Goal: Information Seeking & Learning: Learn about a topic

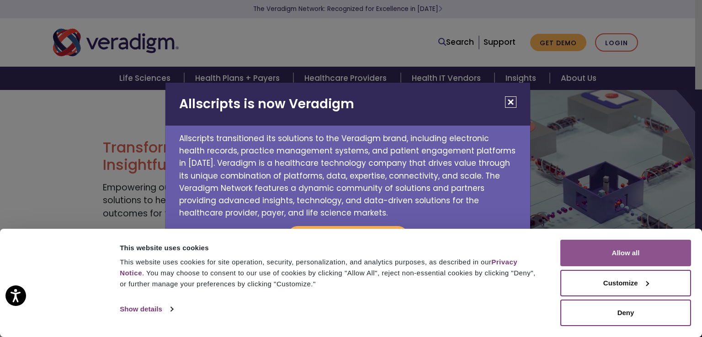
click at [646, 260] on button "Allow all" at bounding box center [625, 253] width 131 height 27
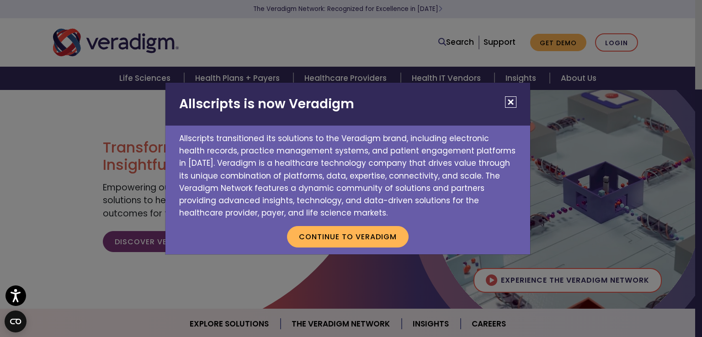
click at [510, 102] on button "Close" at bounding box center [510, 101] width 11 height 11
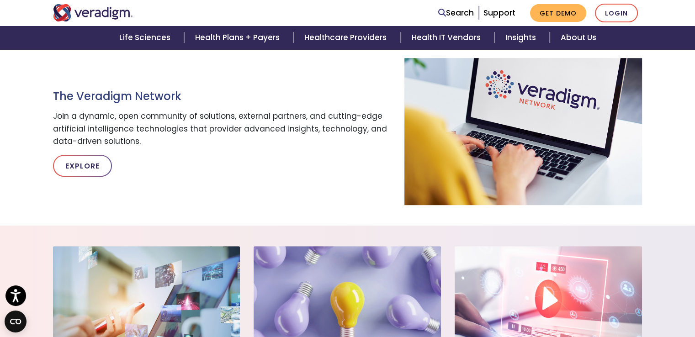
scroll to position [548, 0]
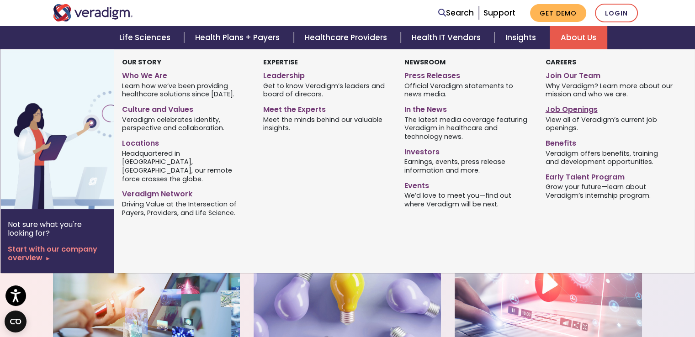
click at [564, 111] on link "Job Openings" at bounding box center [609, 107] width 128 height 13
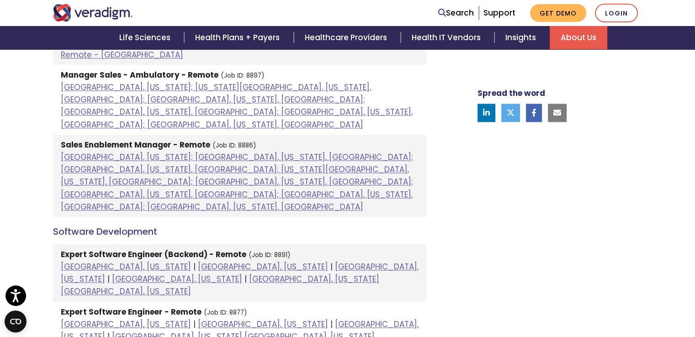
scroll to position [1051, 0]
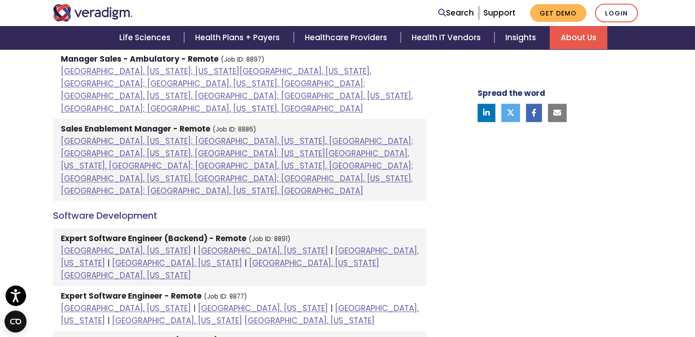
click at [148, 291] on strong "Expert Software Engineer - Remote" at bounding box center [131, 296] width 141 height 11
click at [194, 291] on strong "Expert Software Engineer - Remote" at bounding box center [131, 296] width 141 height 11
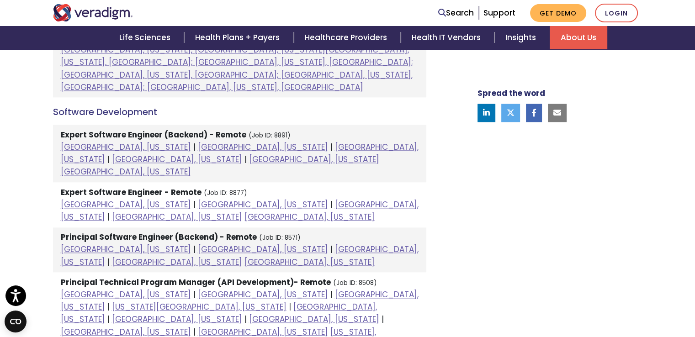
scroll to position [1188, 0]
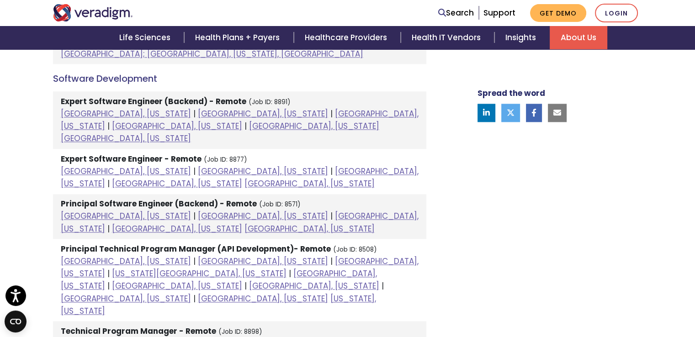
click at [149, 326] on strong "Technical Program Manager - Remote" at bounding box center [138, 331] width 155 height 11
